Goal: Find specific page/section: Find specific page/section

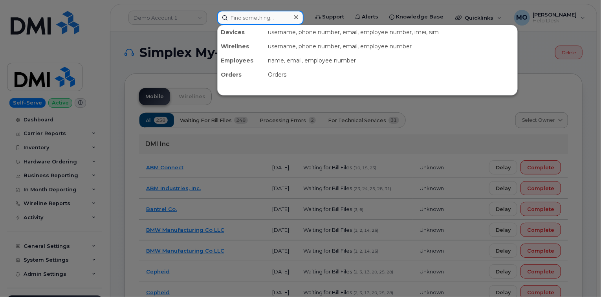
click at [237, 16] on input at bounding box center [260, 18] width 86 height 14
paste input "(720)-498-7709"
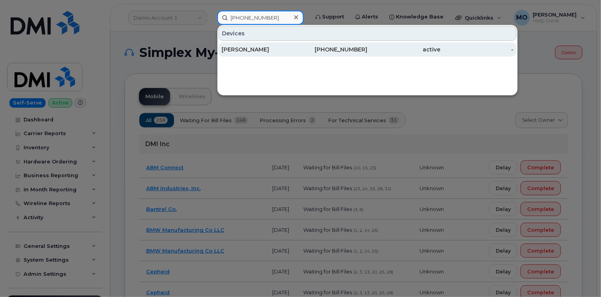
type input "(720)-498-7709"
click at [305, 49] on div "720-498-7709" at bounding box center [331, 50] width 73 height 8
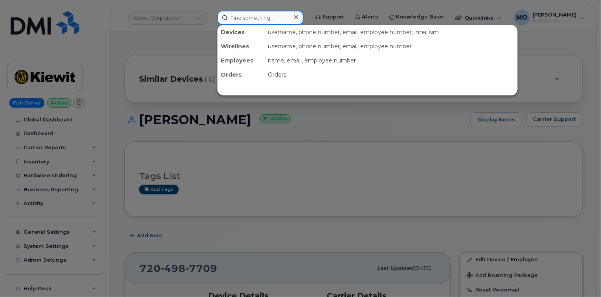
click at [233, 20] on input at bounding box center [260, 18] width 86 height 14
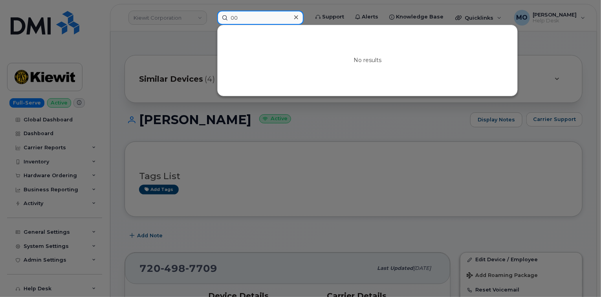
type input "0"
paste input "4027601305"
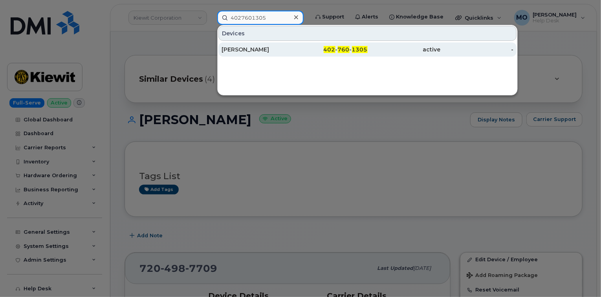
type input "4027601305"
click at [318, 52] on div "402 - 760 - 1305" at bounding box center [331, 50] width 73 height 8
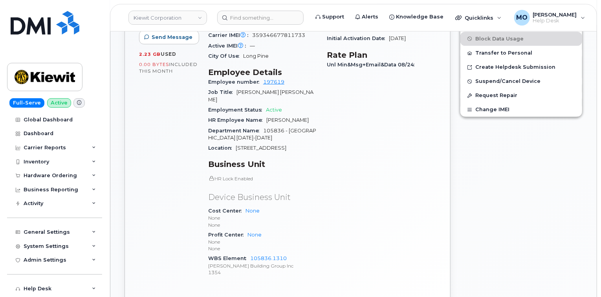
scroll to position [346, 0]
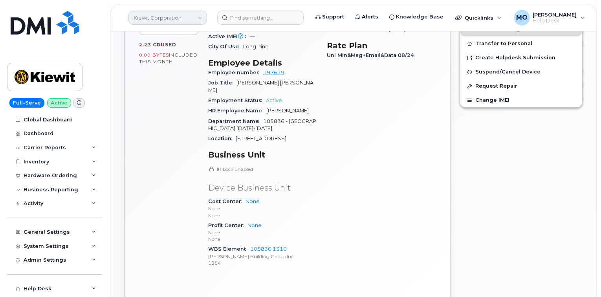
click at [171, 19] on link "Kiewit Corporation" at bounding box center [167, 18] width 79 height 14
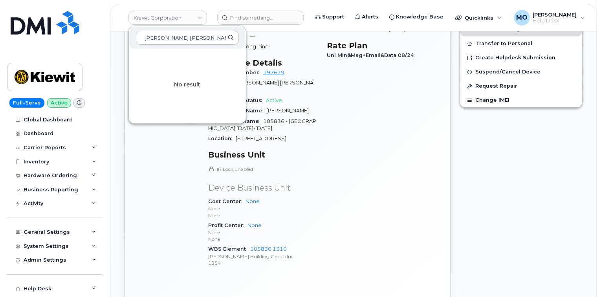
type input "neiman marcus"
